Goal: Find specific page/section: Find specific page/section

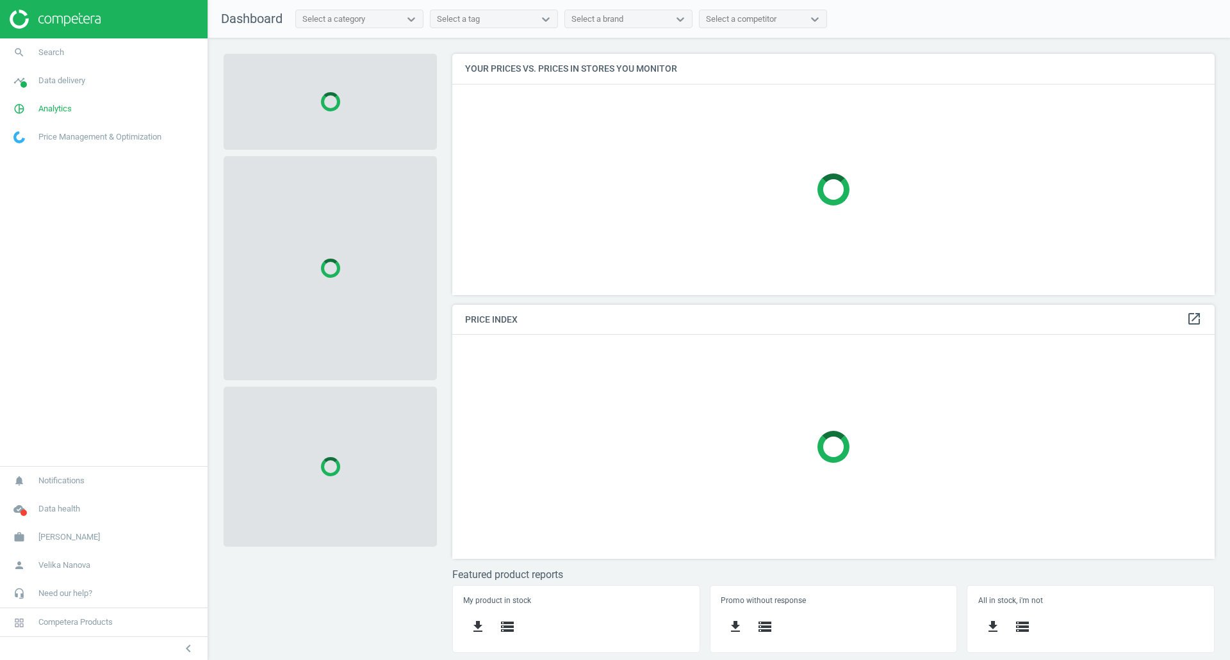
scroll to position [261, 782]
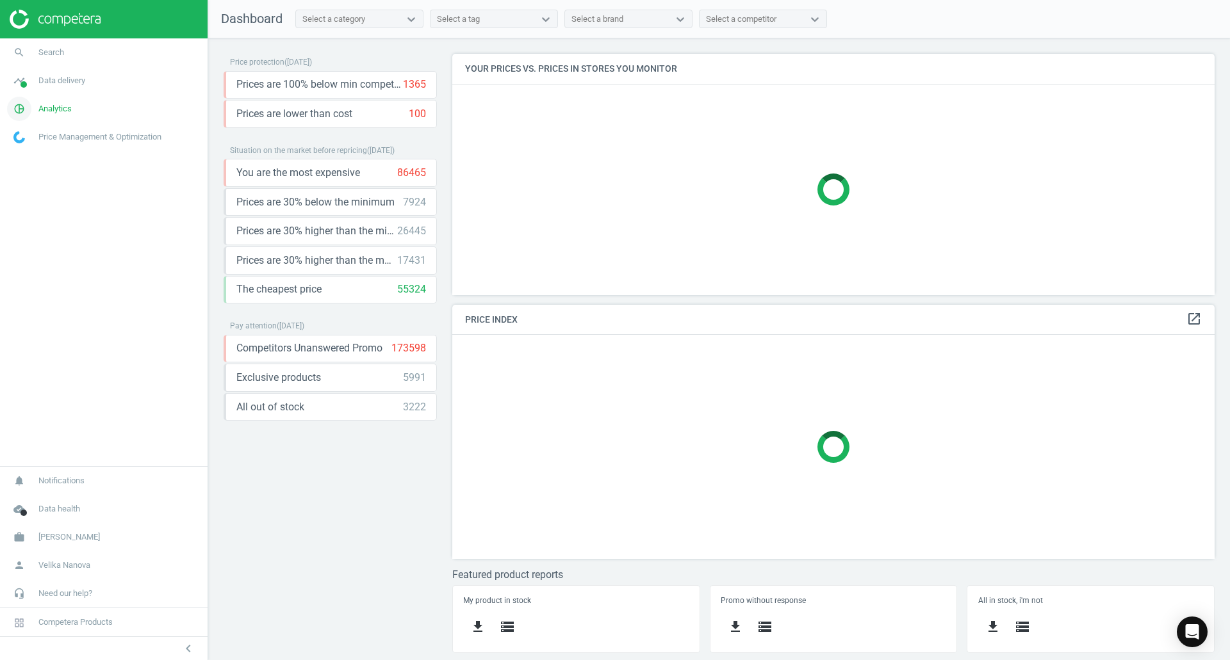
click at [62, 110] on span "Analytics" at bounding box center [54, 109] width 33 height 12
click at [57, 56] on span "Search" at bounding box center [51, 53] width 26 height 12
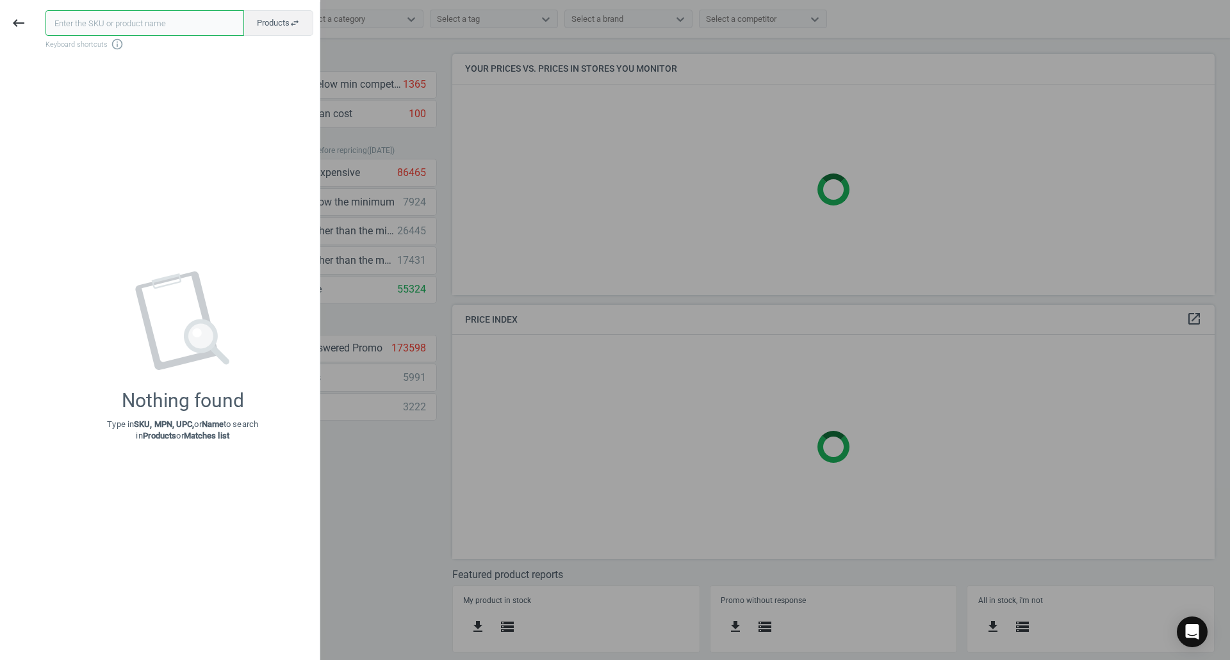
click at [120, 15] on input "text" at bounding box center [144, 23] width 199 height 26
paste input "137693"
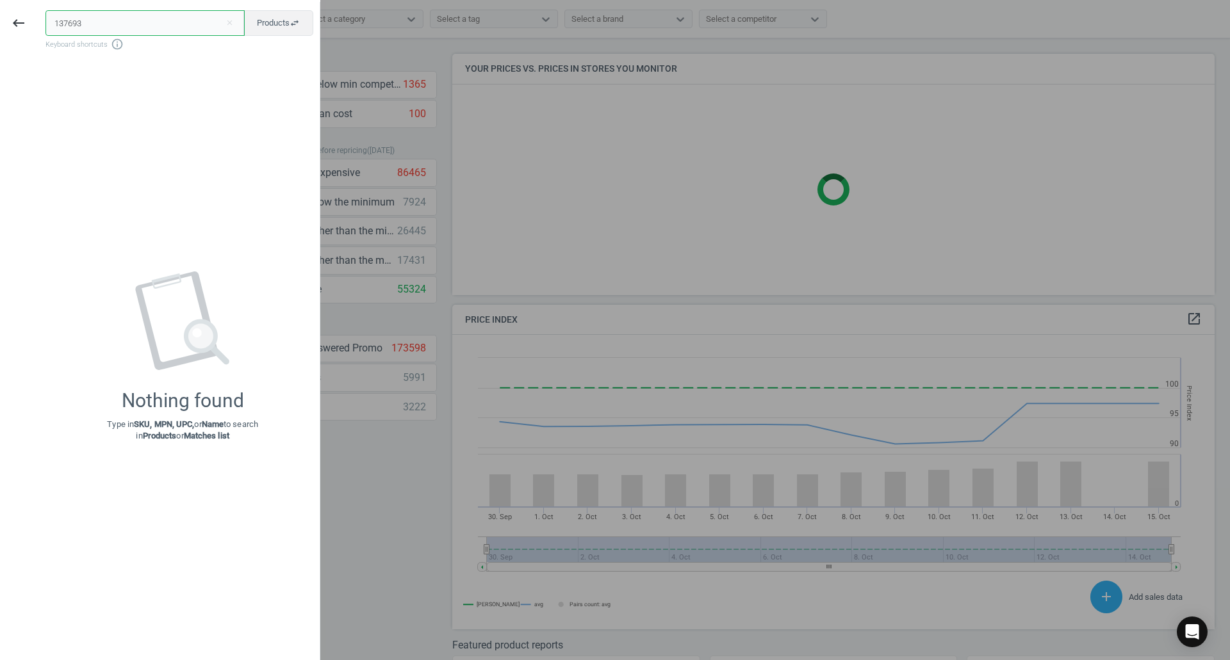
scroll to position [315, 773]
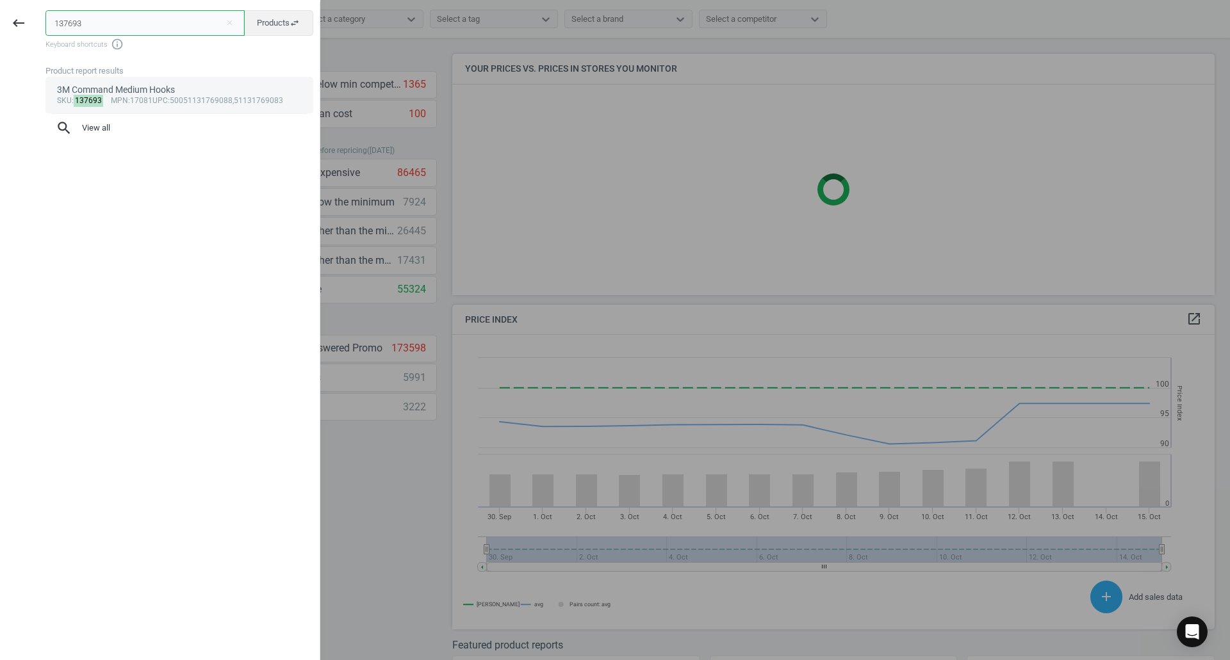
type input "137693"
click at [110, 95] on div "3M Command Medium Hooks" at bounding box center [179, 90] width 245 height 12
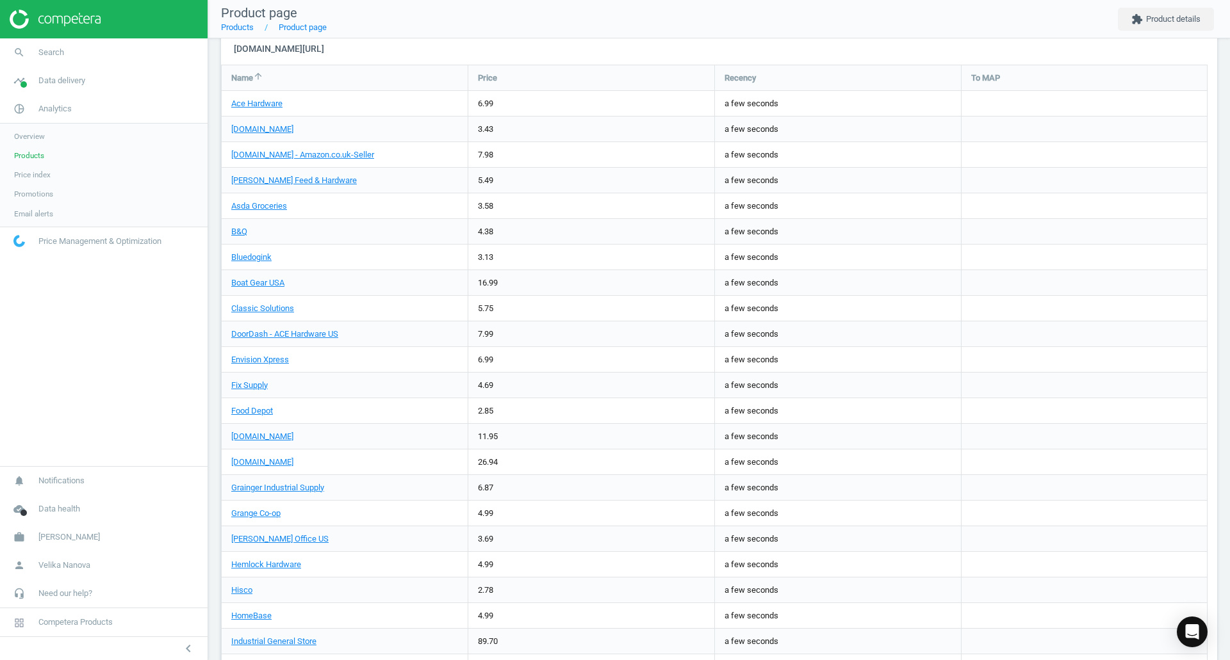
scroll to position [769, 0]
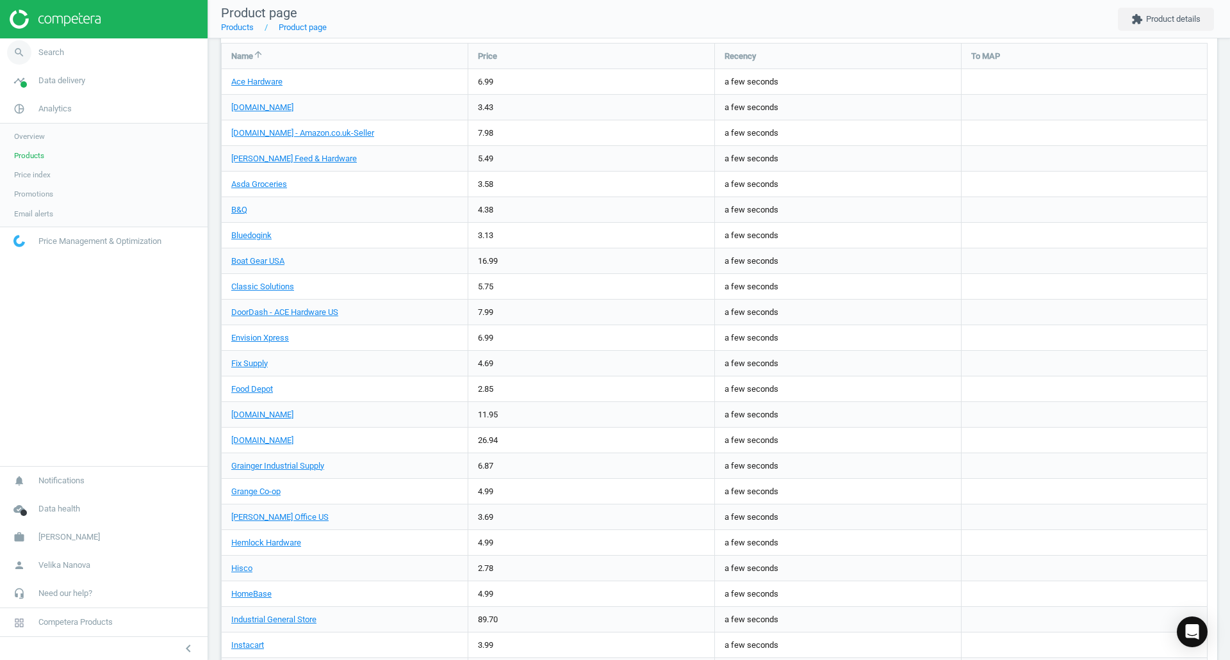
click at [63, 53] on span "Search" at bounding box center [51, 53] width 26 height 12
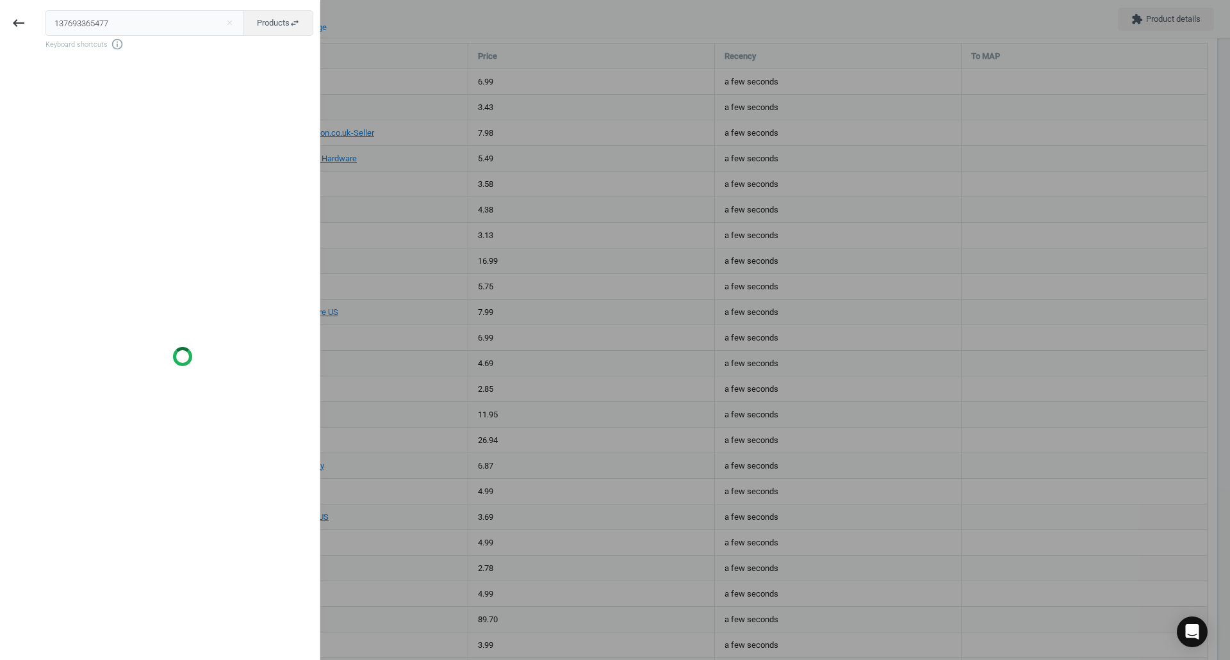
drag, startPoint x: 110, startPoint y: 21, endPoint x: 0, endPoint y: 3, distance: 111.5
click at [0, 3] on div "keyboard_backspace 137693365477 close Products swap_horiz Keyboard shortcuts in…" at bounding box center [160, 332] width 320 height 660
type input "365477"
click at [72, 81] on link "sku : 365477" at bounding box center [179, 89] width 268 height 24
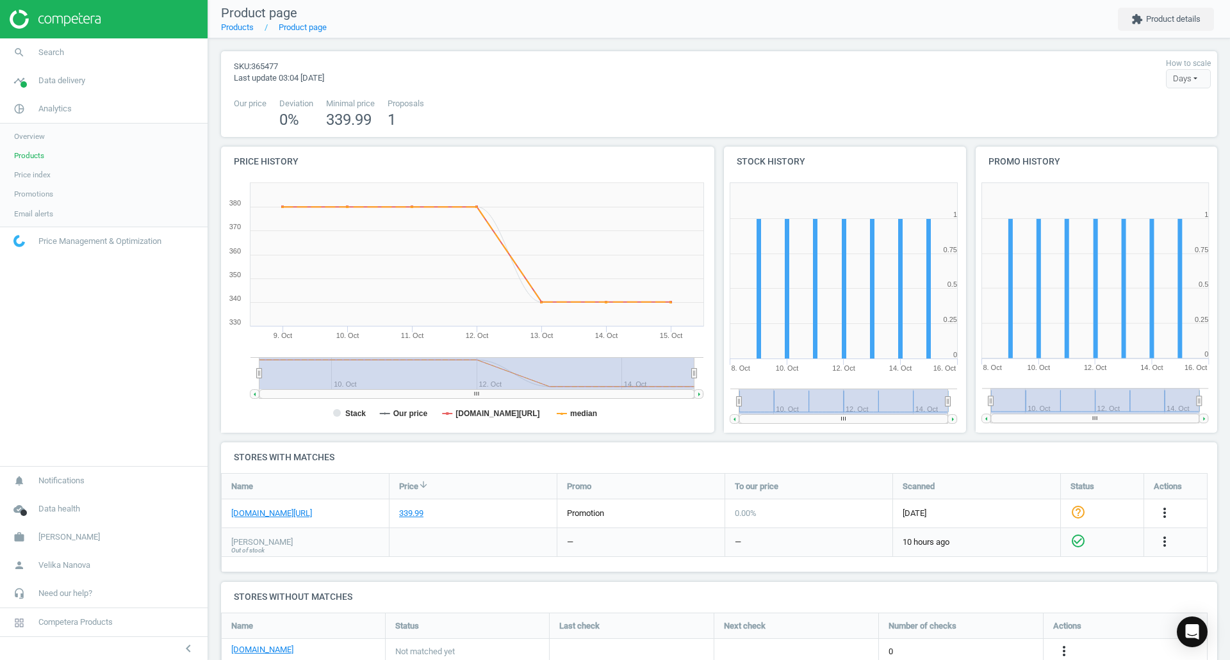
scroll to position [64, 0]
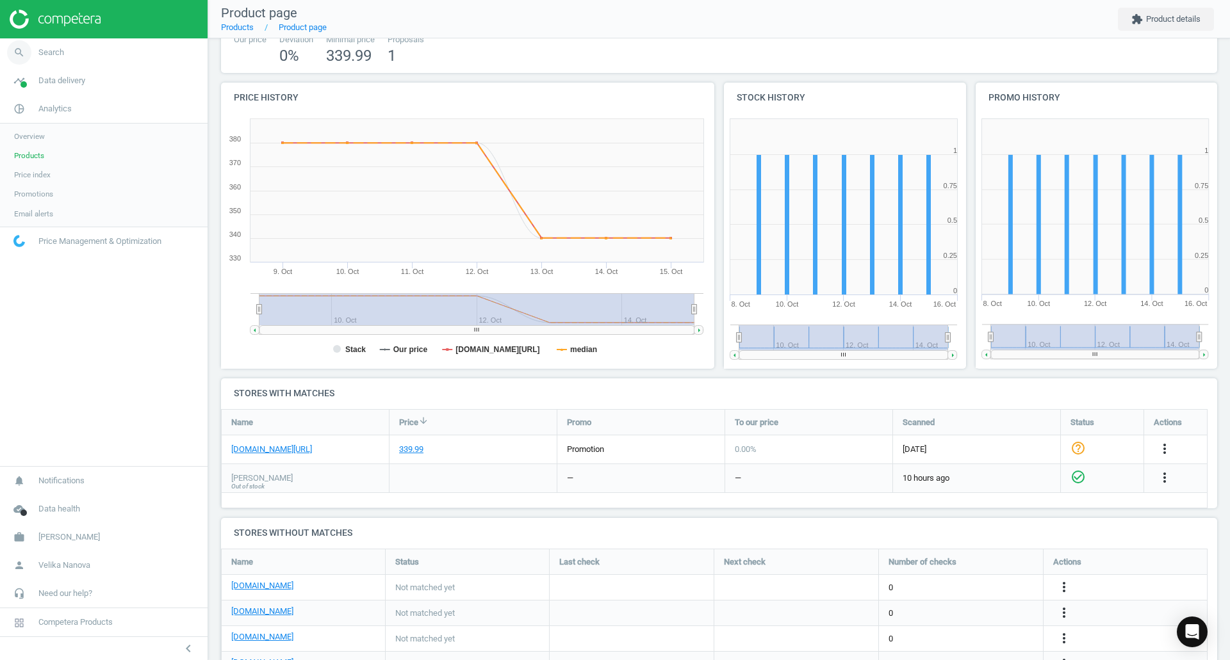
click at [44, 59] on link "search Search" at bounding box center [104, 52] width 208 height 28
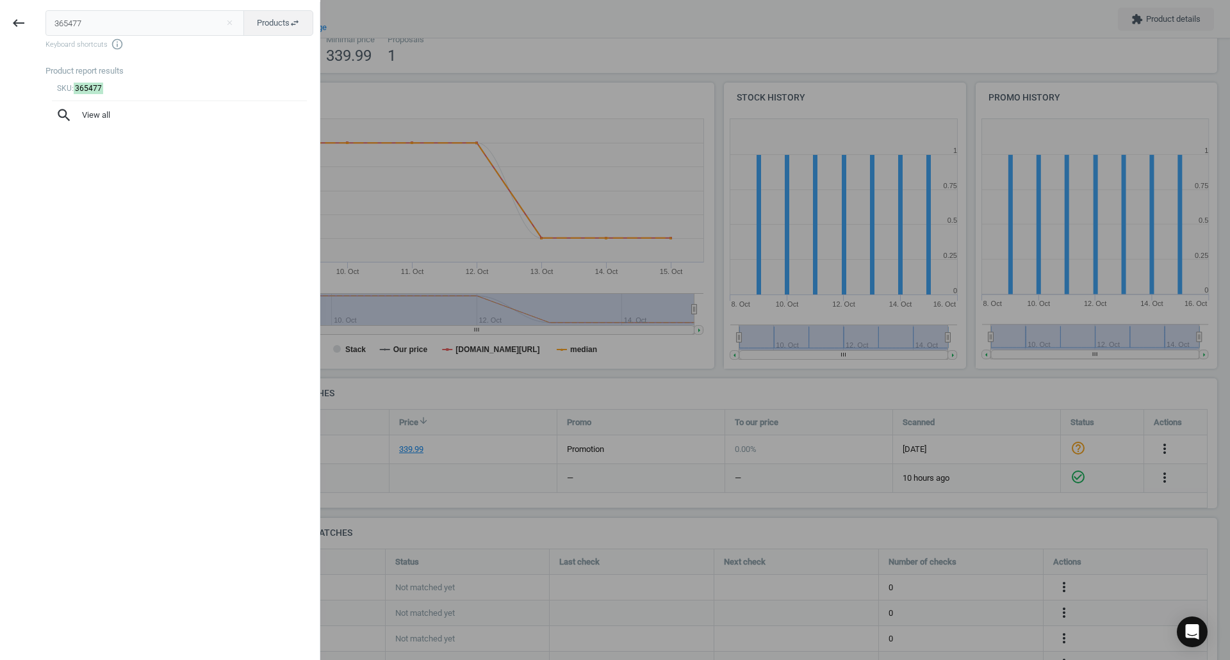
drag, startPoint x: 112, startPoint y: 22, endPoint x: 0, endPoint y: 21, distance: 112.1
click at [0, 21] on div "keyboard_backspace 365477 close Products swap_horiz Keyboard shortcuts info_out…" at bounding box center [160, 332] width 320 height 660
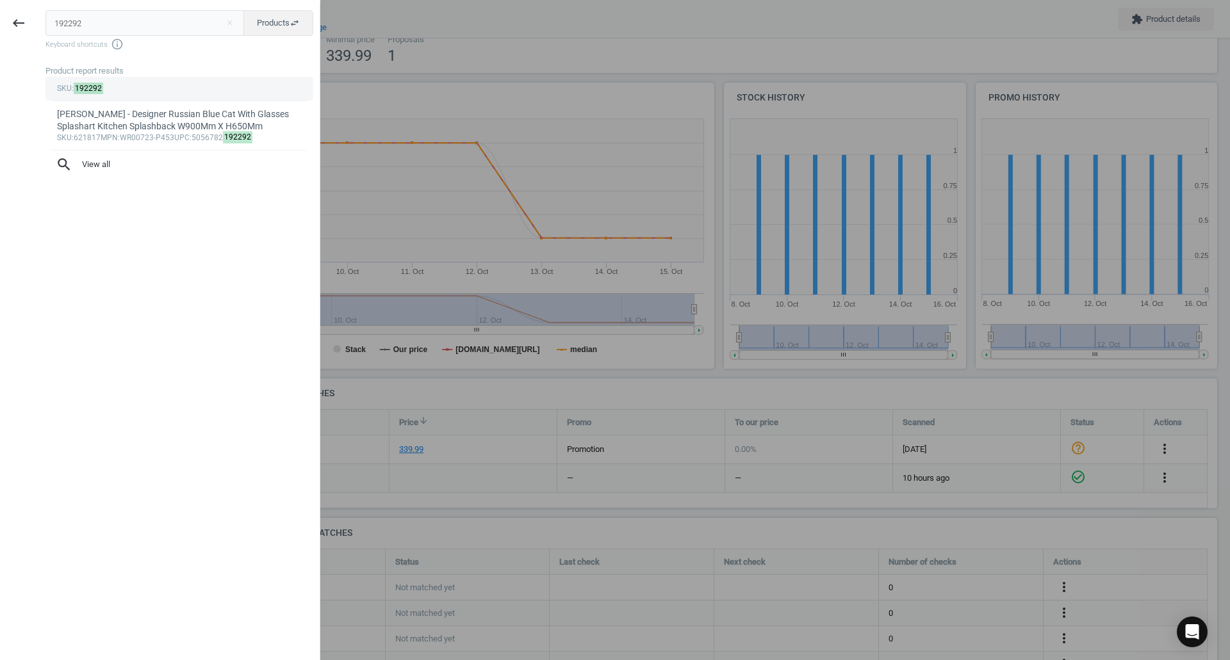
type input "192292"
drag, startPoint x: 70, startPoint y: 85, endPoint x: 212, endPoint y: 83, distance: 141.6
click at [212, 84] on div "sku : 192292" at bounding box center [179, 89] width 245 height 10
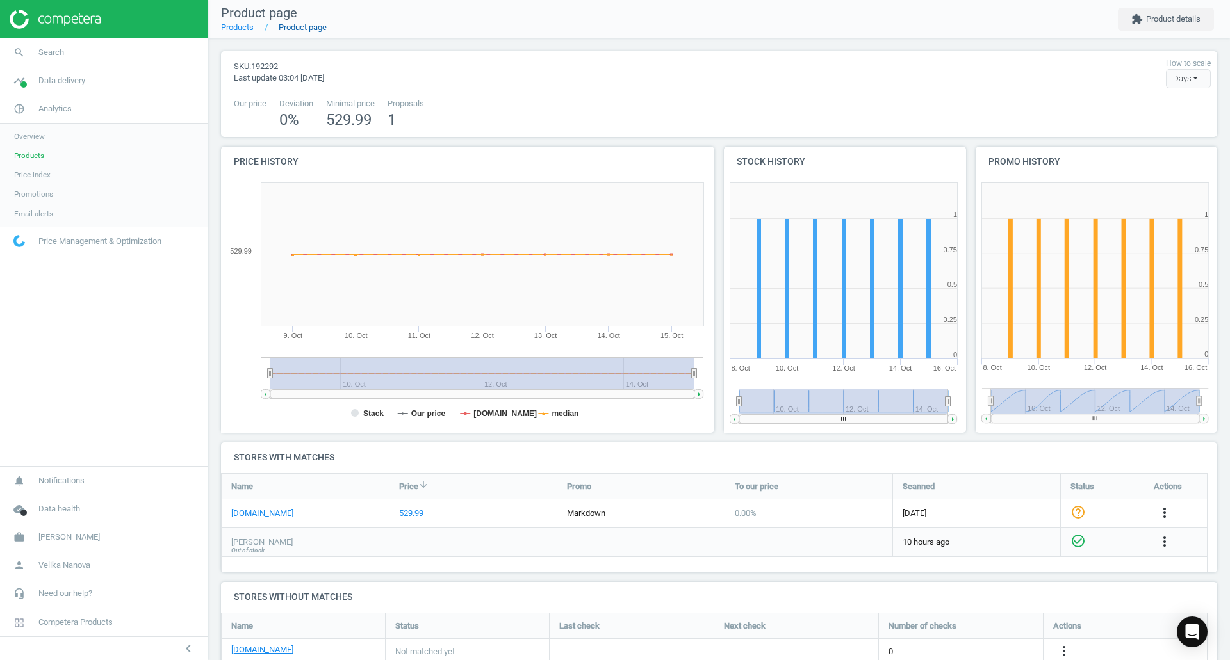
click at [288, 24] on link "Product page" at bounding box center [303, 27] width 48 height 10
click at [53, 49] on span "Search" at bounding box center [51, 53] width 26 height 12
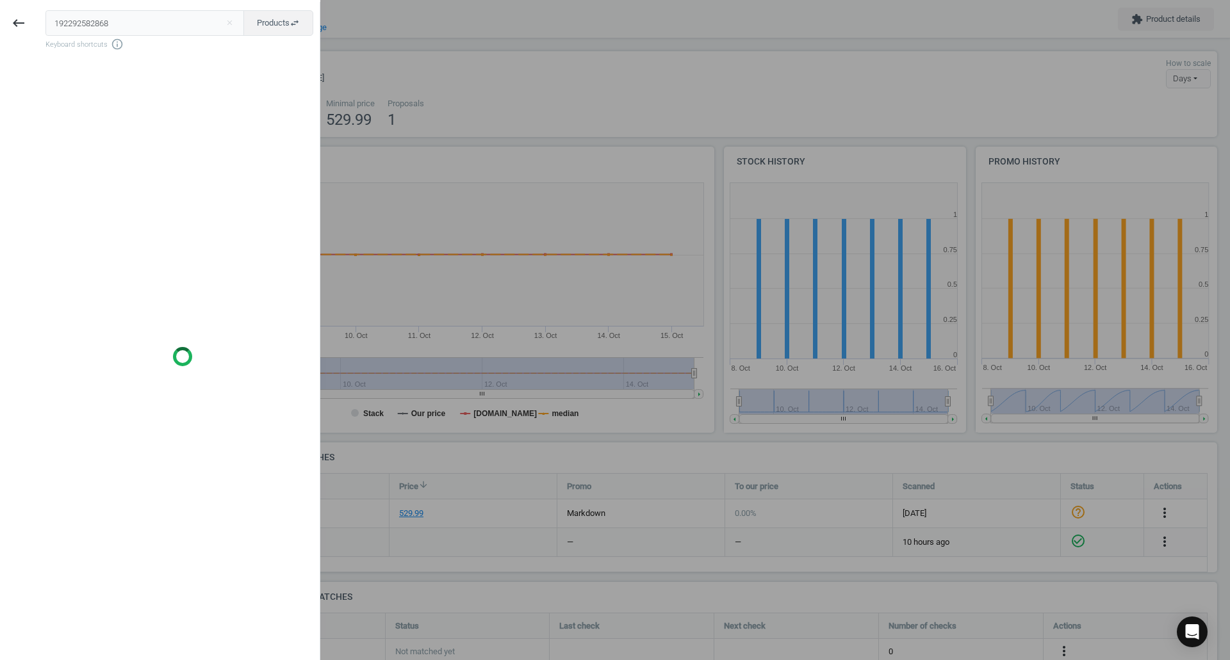
drag, startPoint x: 130, startPoint y: 24, endPoint x: 0, endPoint y: 16, distance: 130.3
click at [0, 16] on div "keyboard_backspace 192292582868 close Products swap_horiz Keyboard shortcuts in…" at bounding box center [160, 332] width 320 height 660
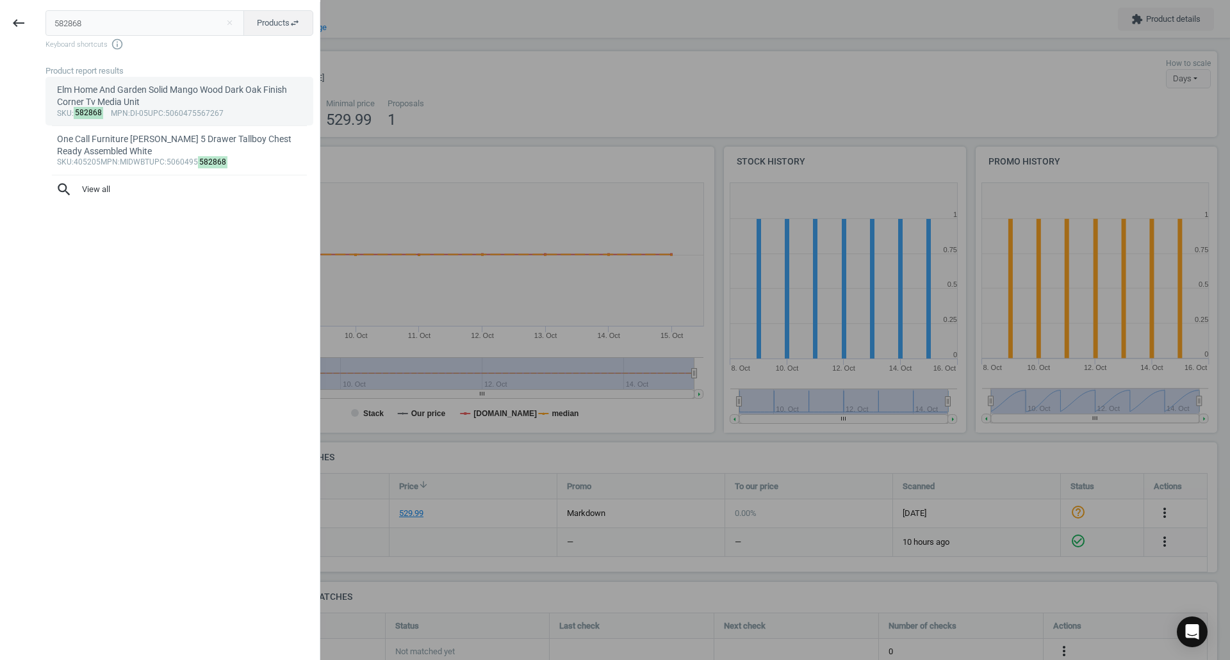
type input "582868"
click at [129, 91] on div "Elm Home And Garden Solid Mango Wood Dark Oak Finish Corner Tv Media Unit" at bounding box center [179, 96] width 245 height 25
